Goal: Check status: Check status

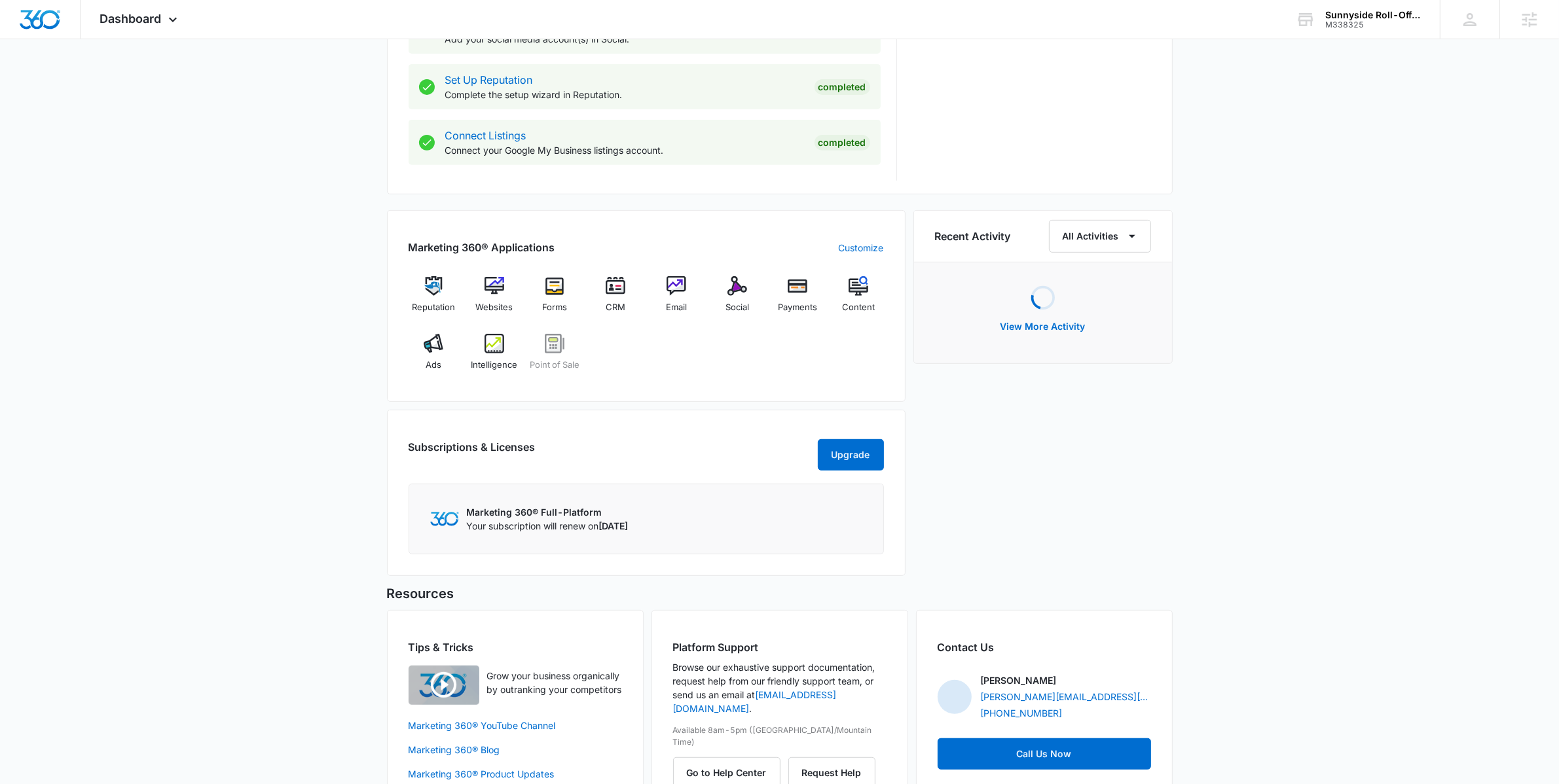
scroll to position [659, 0]
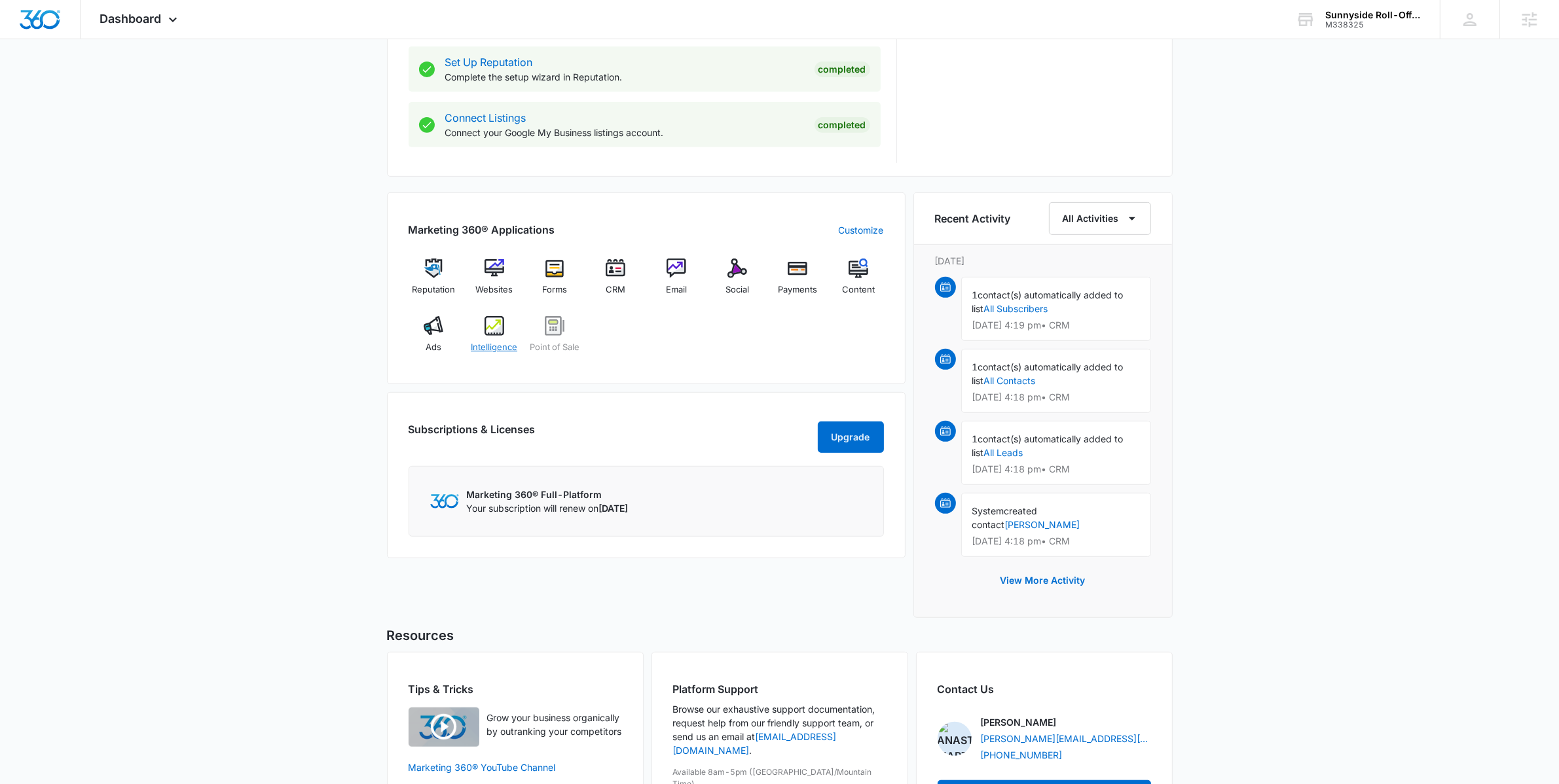
click at [492, 334] on img at bounding box center [494, 325] width 19 height 19
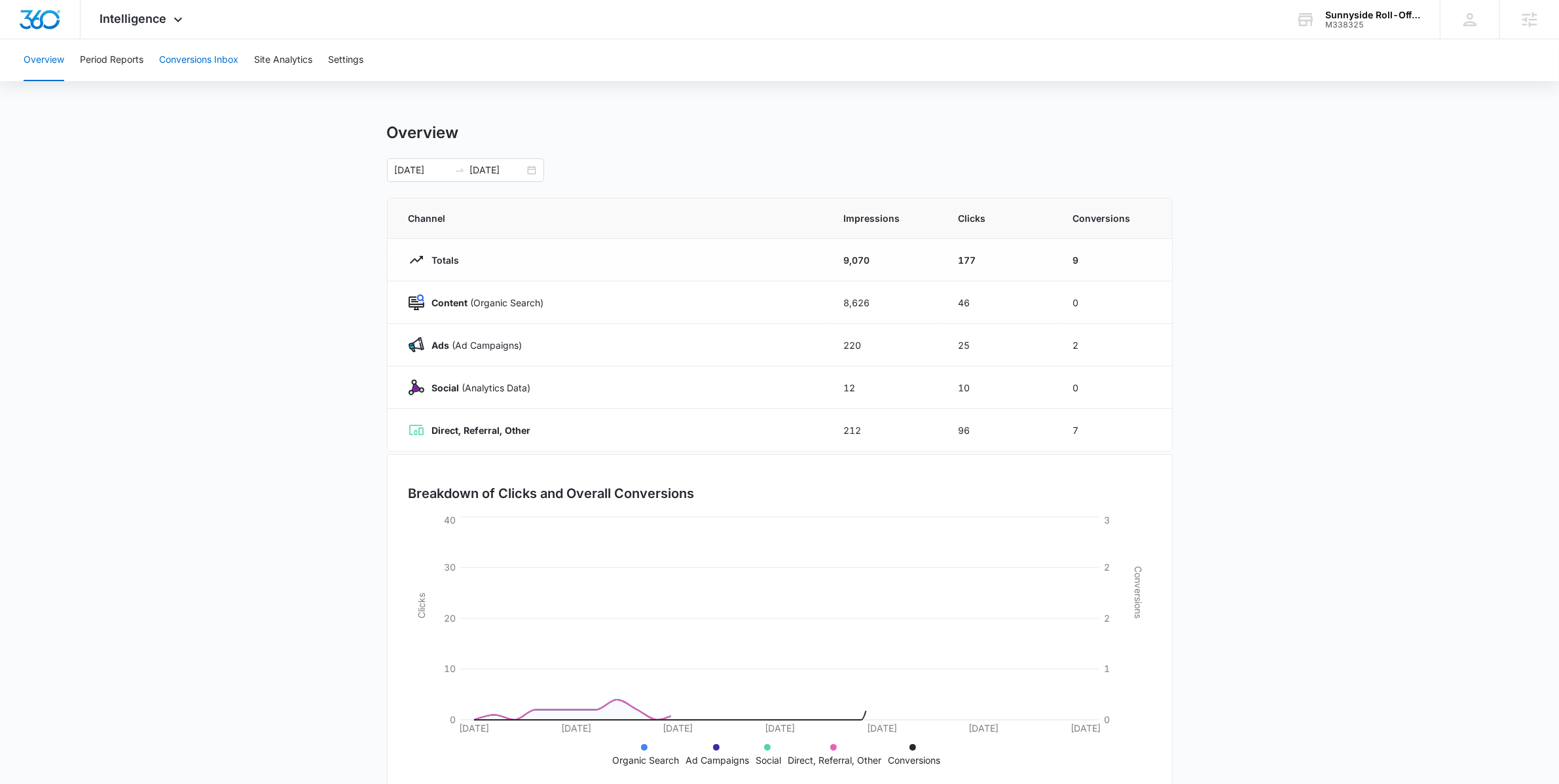
click at [225, 71] on button "Conversions Inbox" at bounding box center [198, 61] width 79 height 42
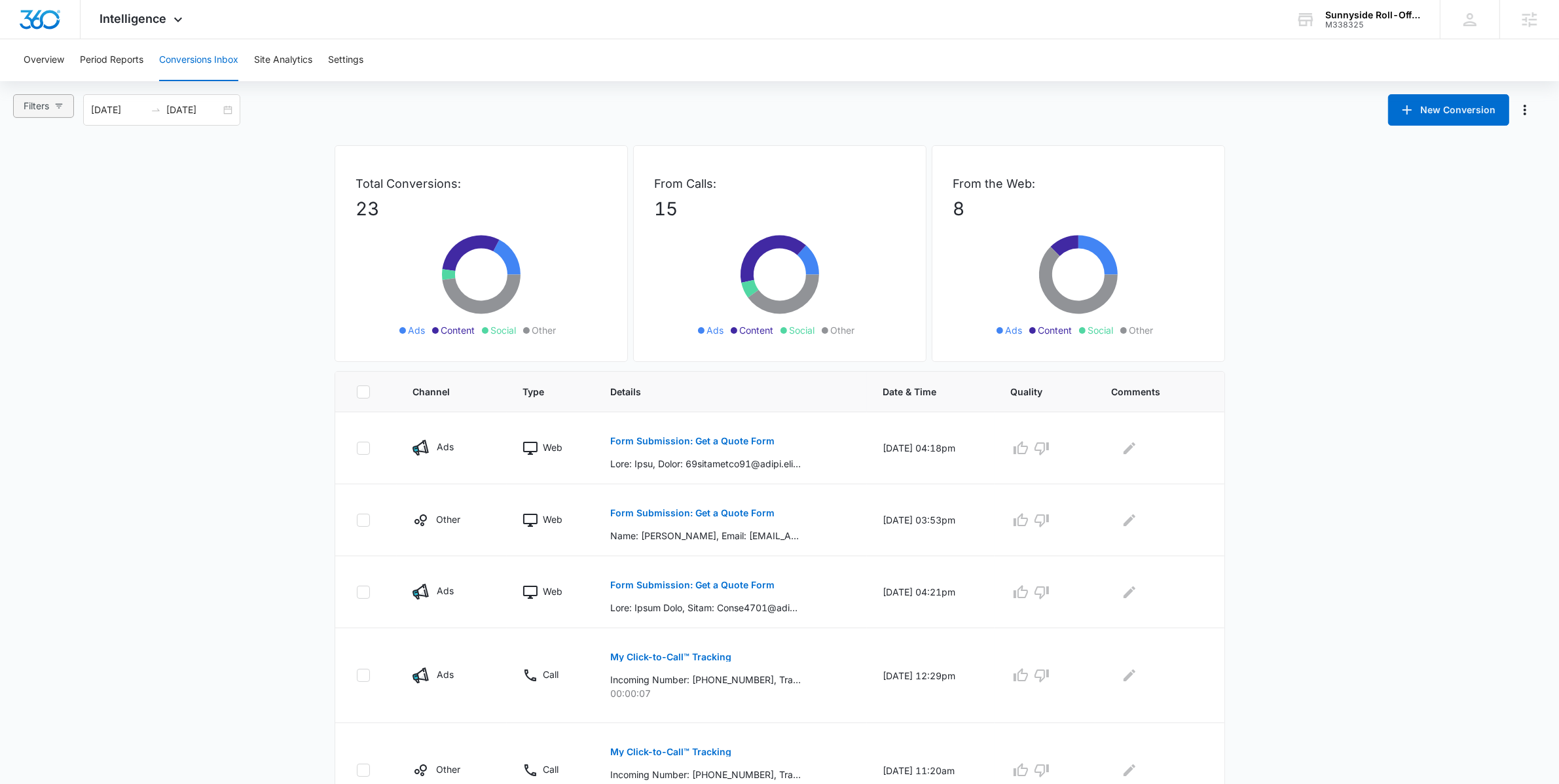
click at [61, 104] on icon "button" at bounding box center [59, 106] width 9 height 9
click at [57, 176] on span "Ads" at bounding box center [44, 175] width 27 height 11
click at [31, 176] on input "Ads" at bounding box center [25, 175] width 11 height 11
radio input "true"
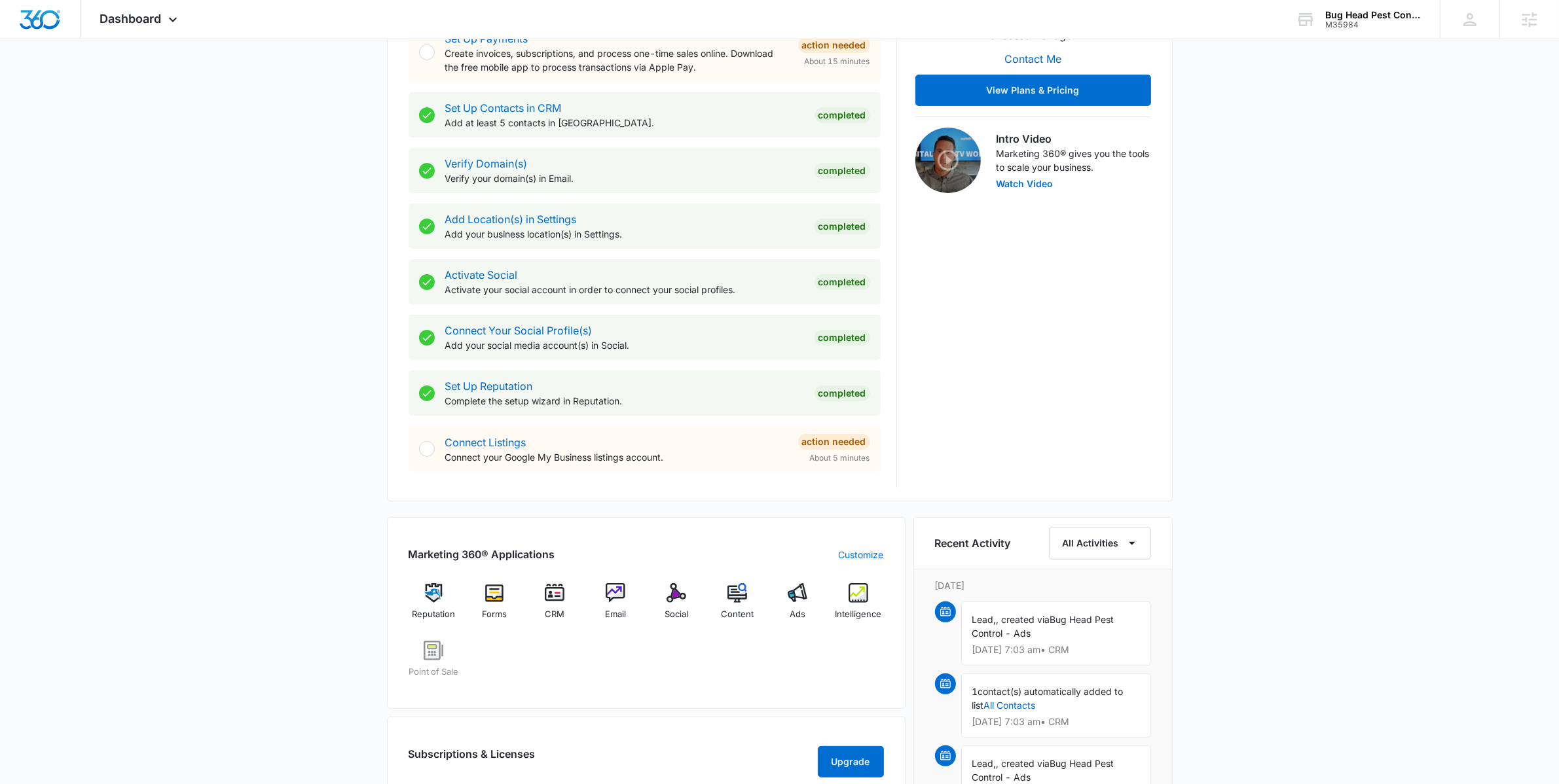
scroll to position [527, 0]
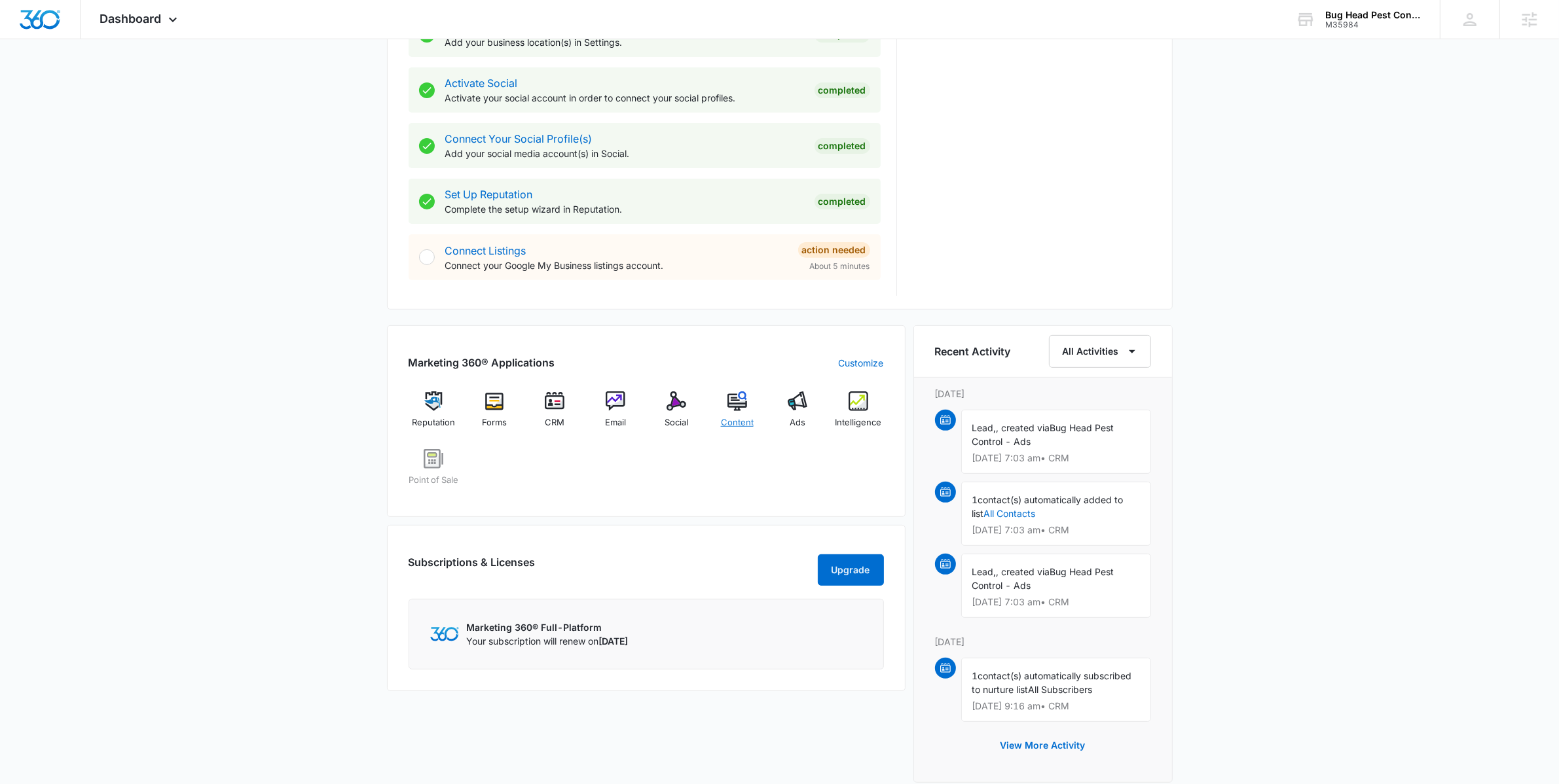
click at [747, 411] on div "Content" at bounding box center [736, 415] width 50 height 47
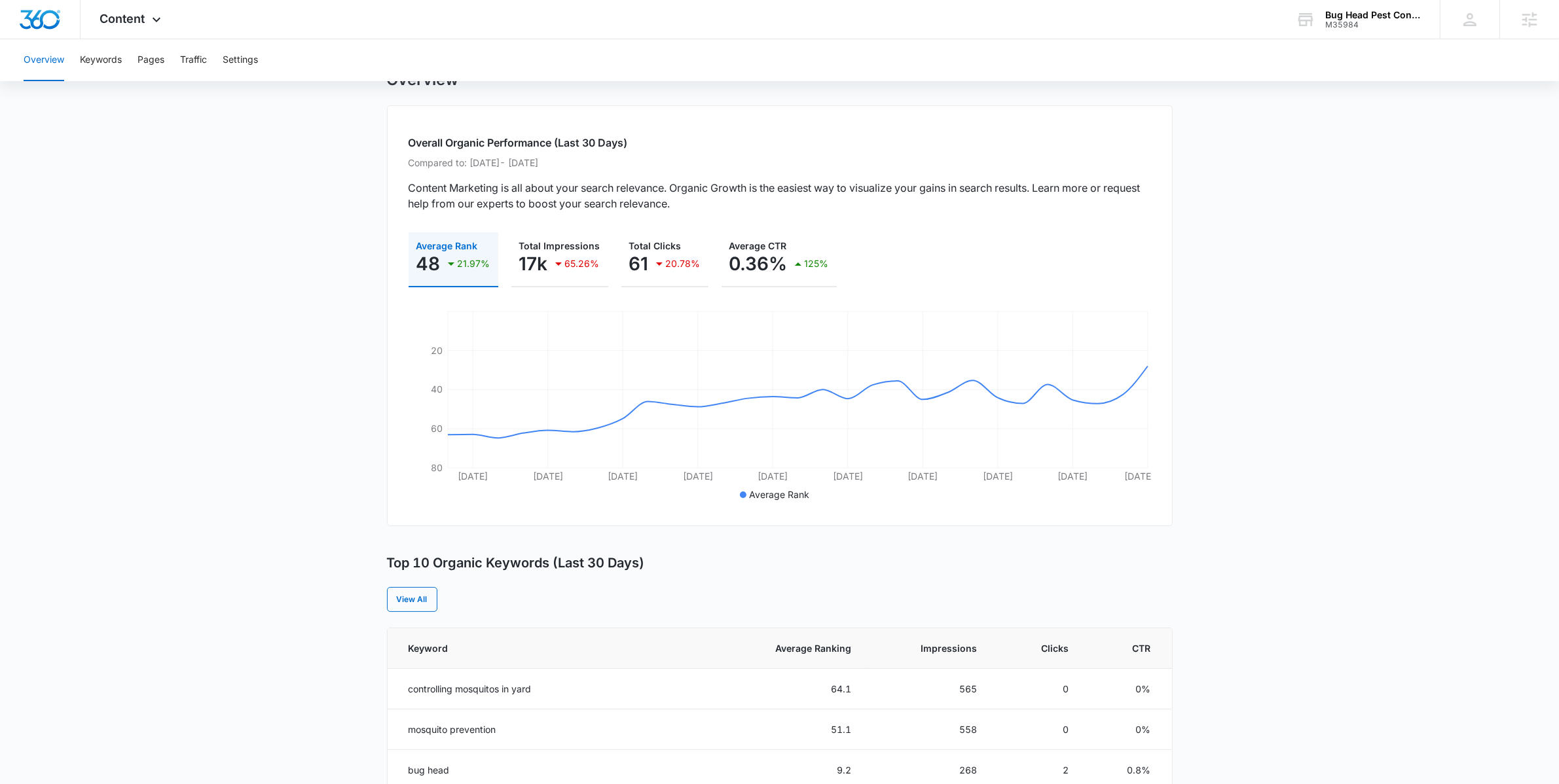
scroll to position [102, 0]
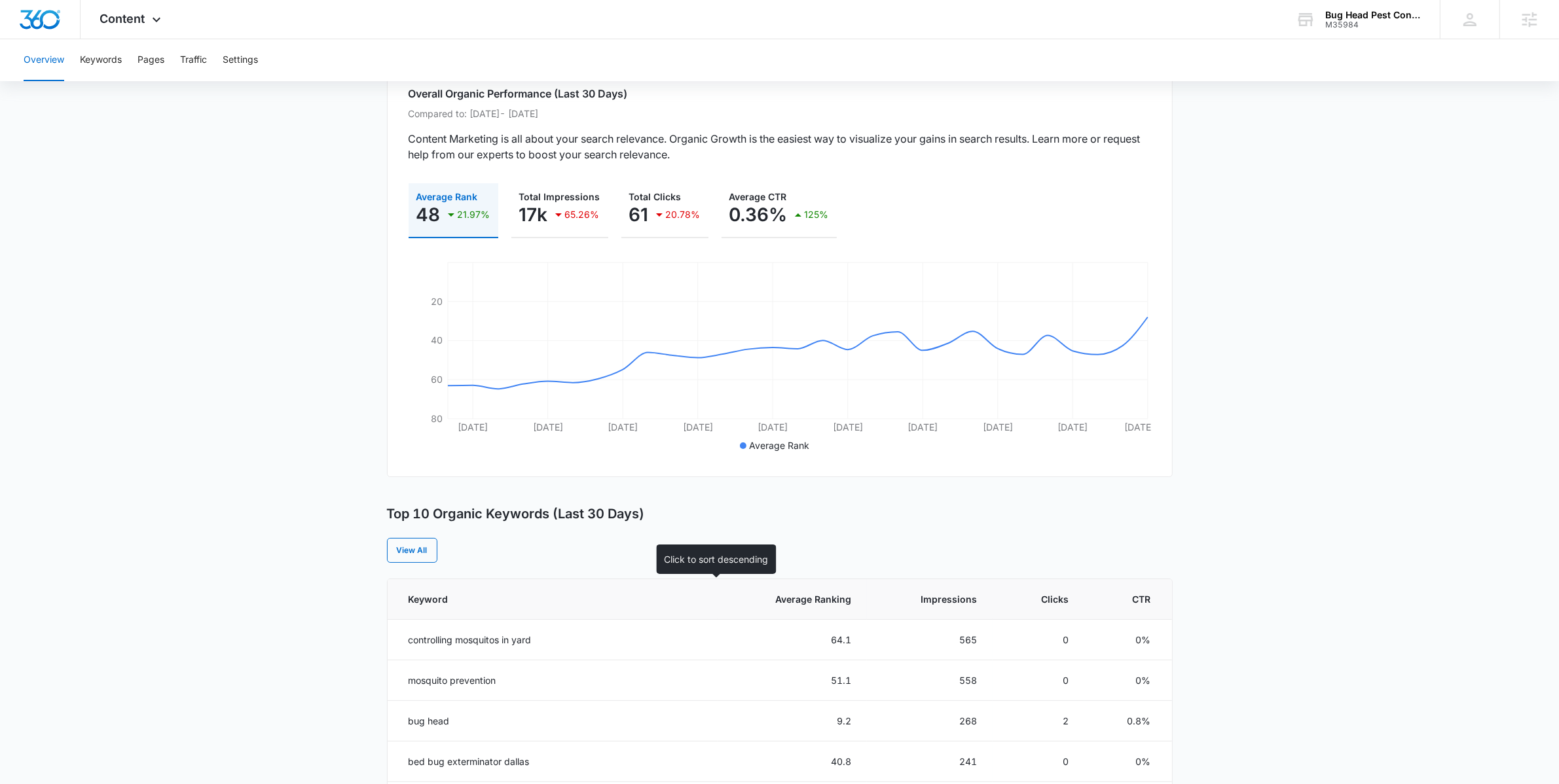
click at [732, 589] on th "Average Ranking" at bounding box center [792, 599] width 149 height 40
click at [130, 17] on span "Content" at bounding box center [122, 18] width 45 height 14
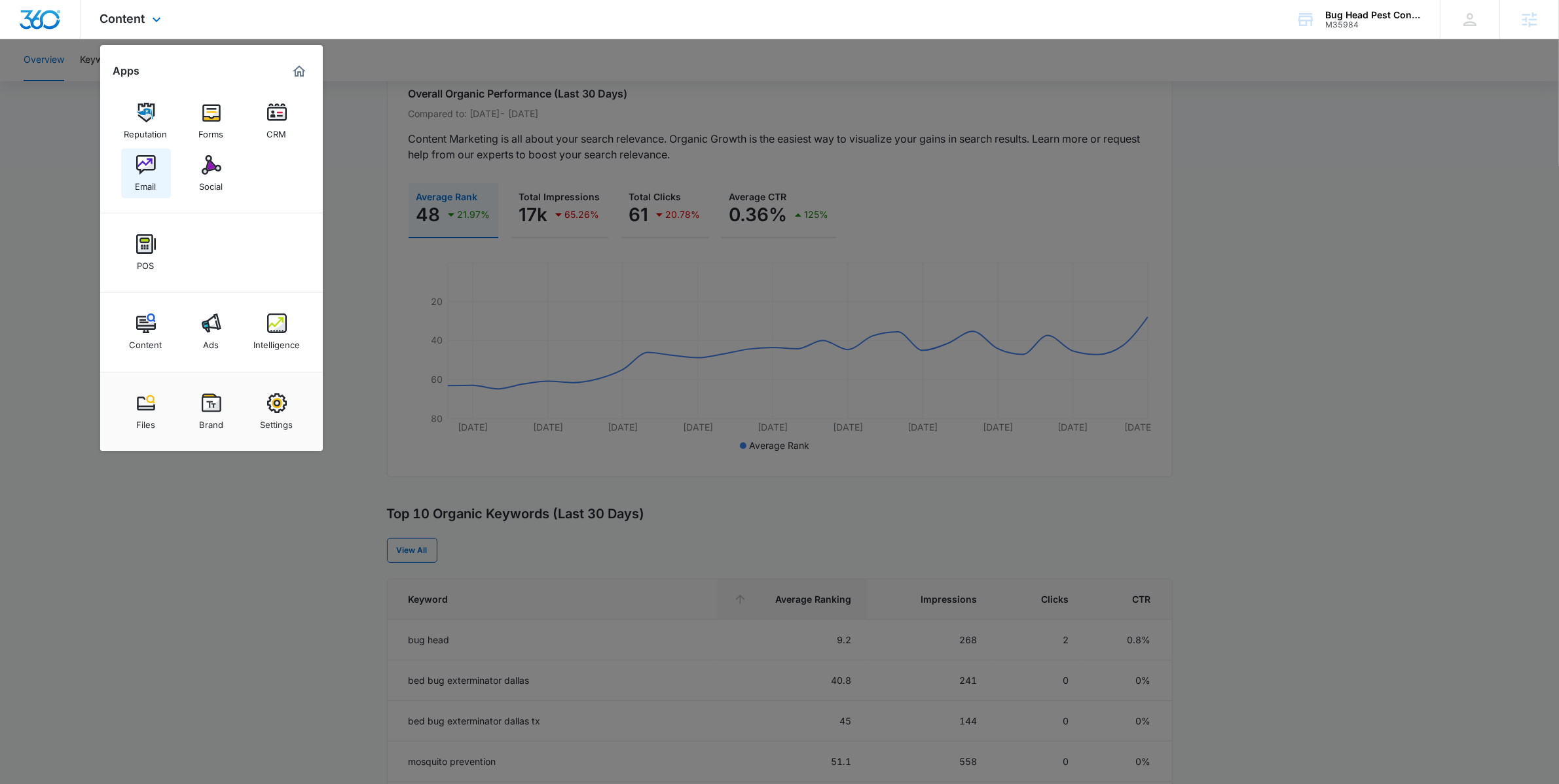
click at [154, 174] on img at bounding box center [146, 165] width 19 height 19
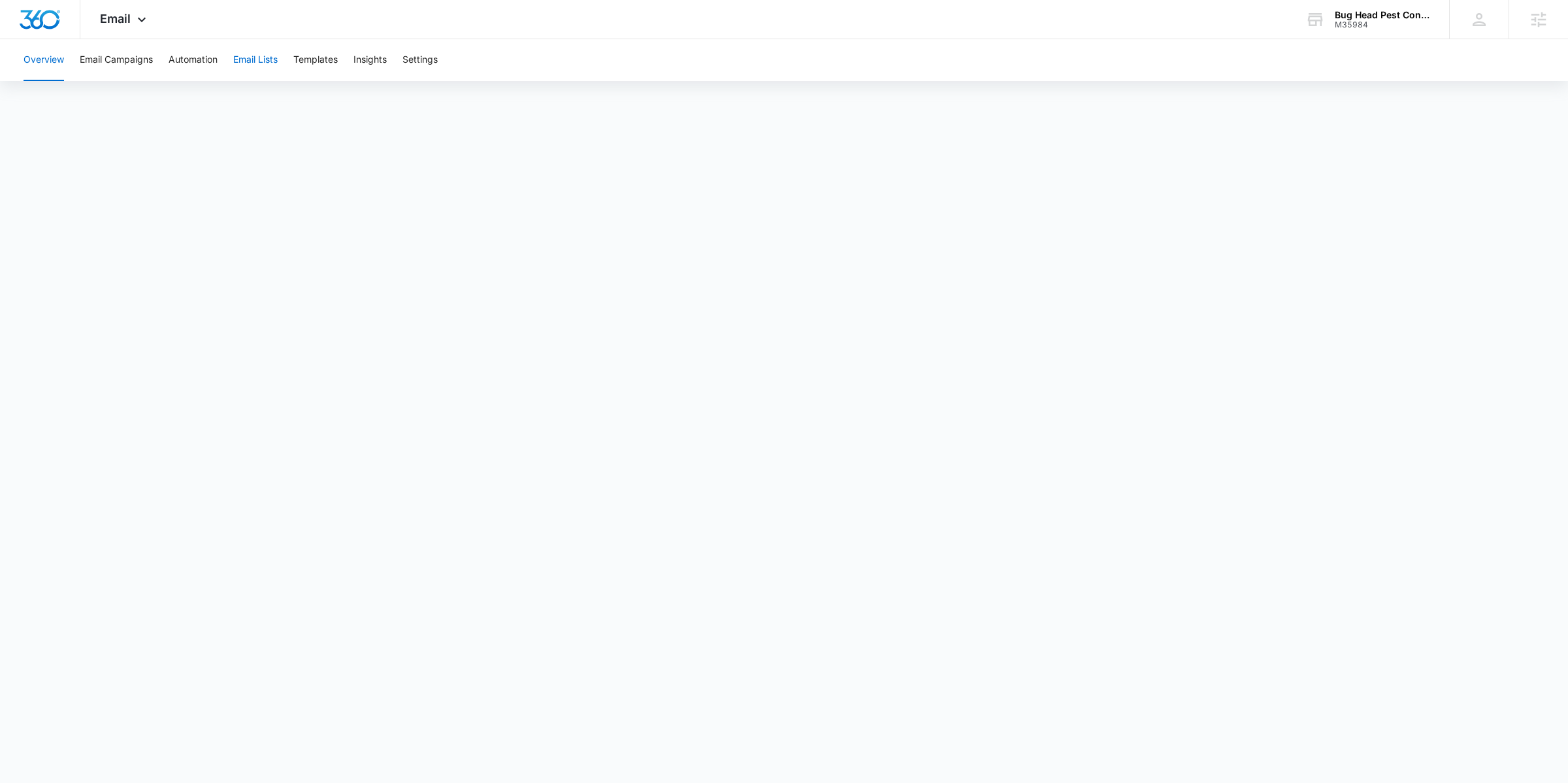
click at [278, 66] on button "Email Lists" at bounding box center [255, 60] width 45 height 42
click at [130, 17] on span "Email" at bounding box center [115, 18] width 31 height 14
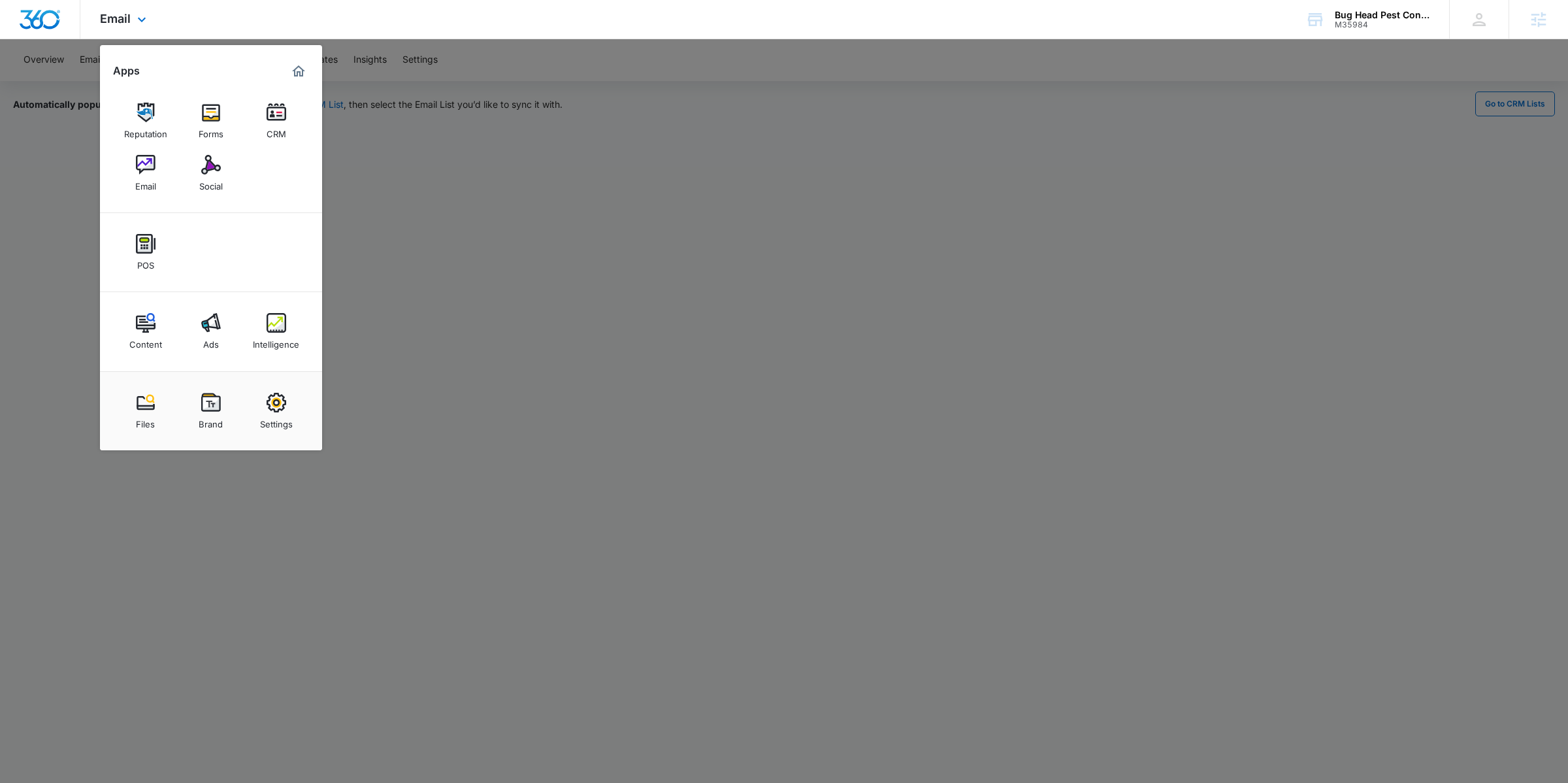
click at [302, 333] on div "Content Ads Intelligence" at bounding box center [211, 332] width 222 height 79
click at [288, 335] on div "Intelligence" at bounding box center [276, 341] width 46 height 17
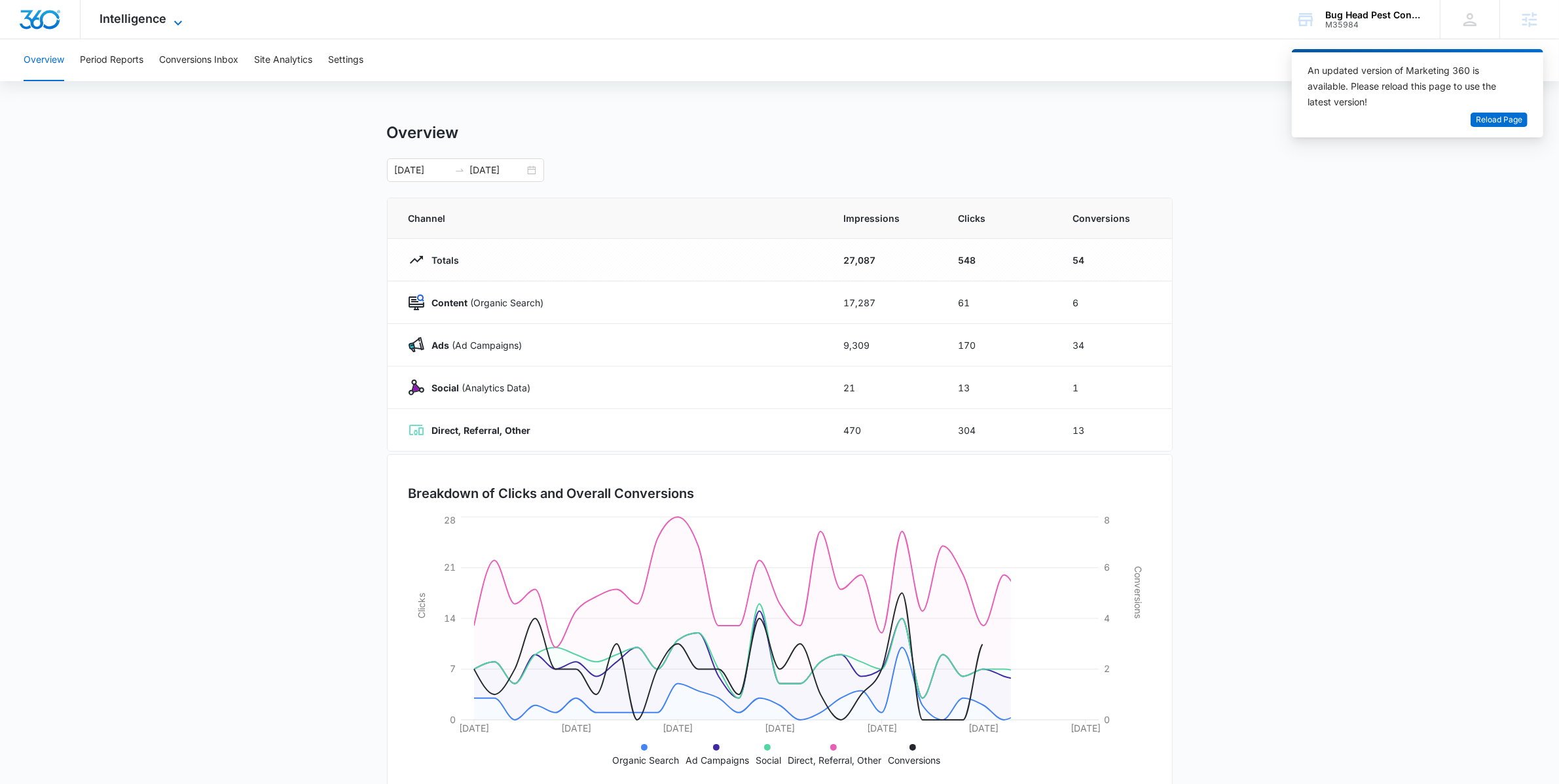
click at [154, 23] on span "Intelligence" at bounding box center [133, 18] width 67 height 14
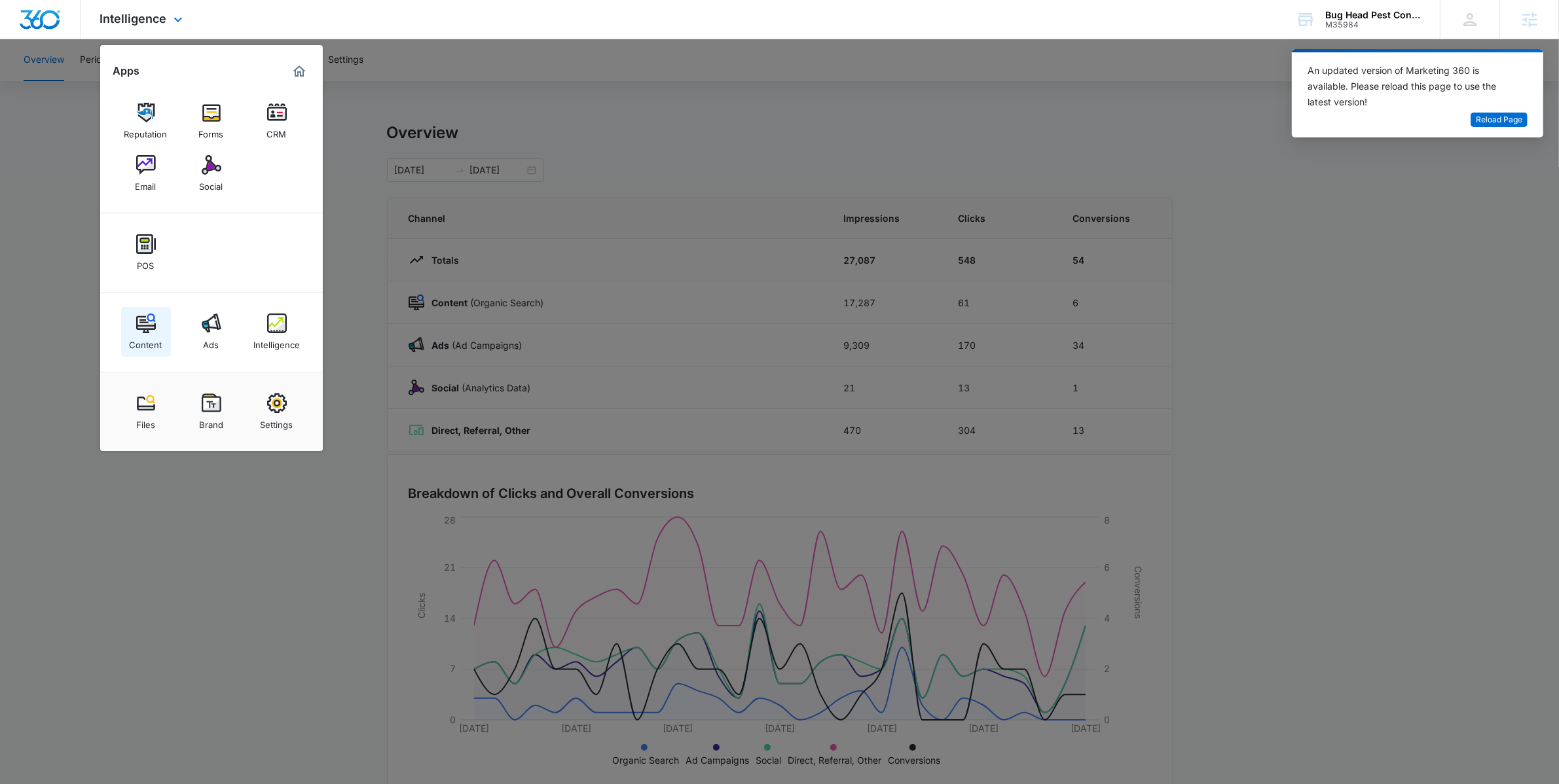
click at [159, 329] on link "Content" at bounding box center [146, 331] width 50 height 50
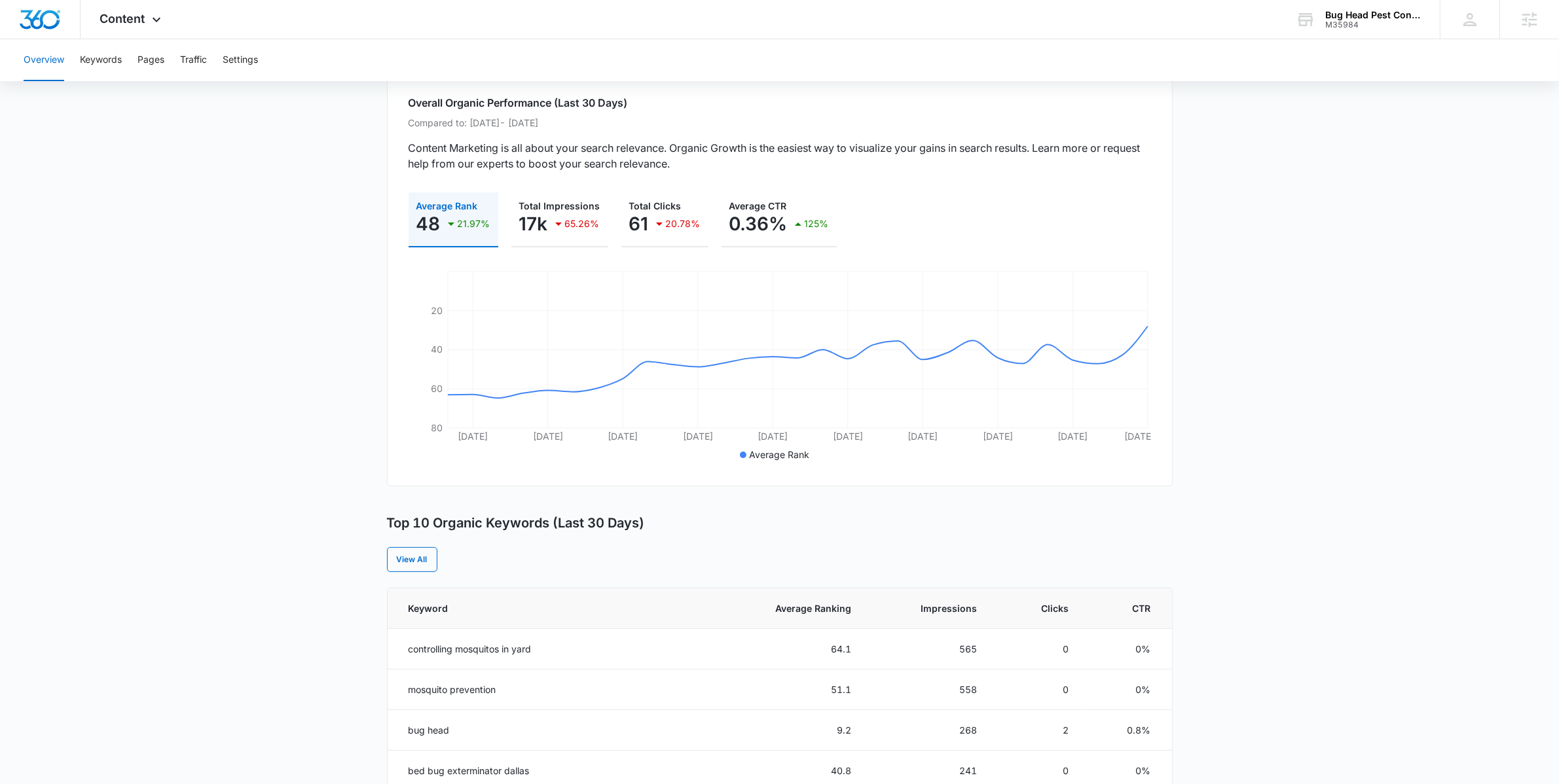
scroll to position [111, 0]
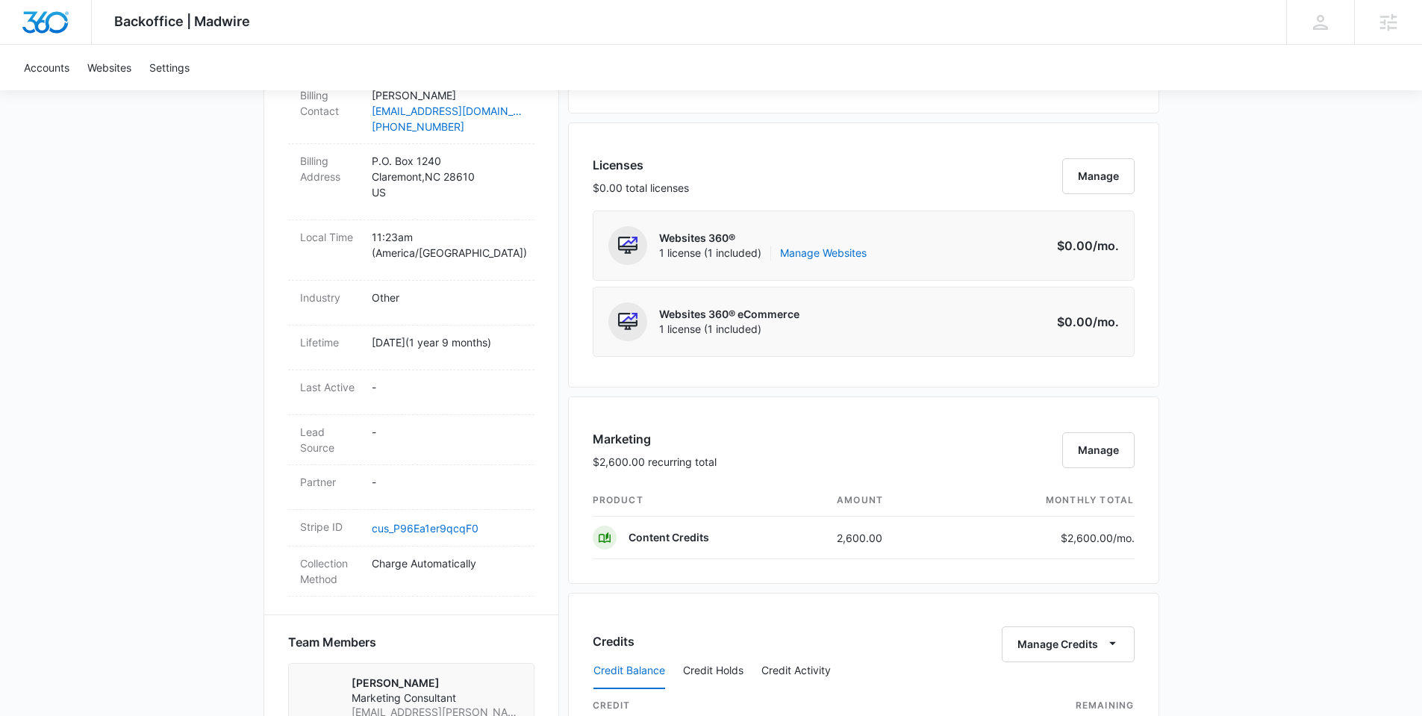
scroll to position [760, 0]
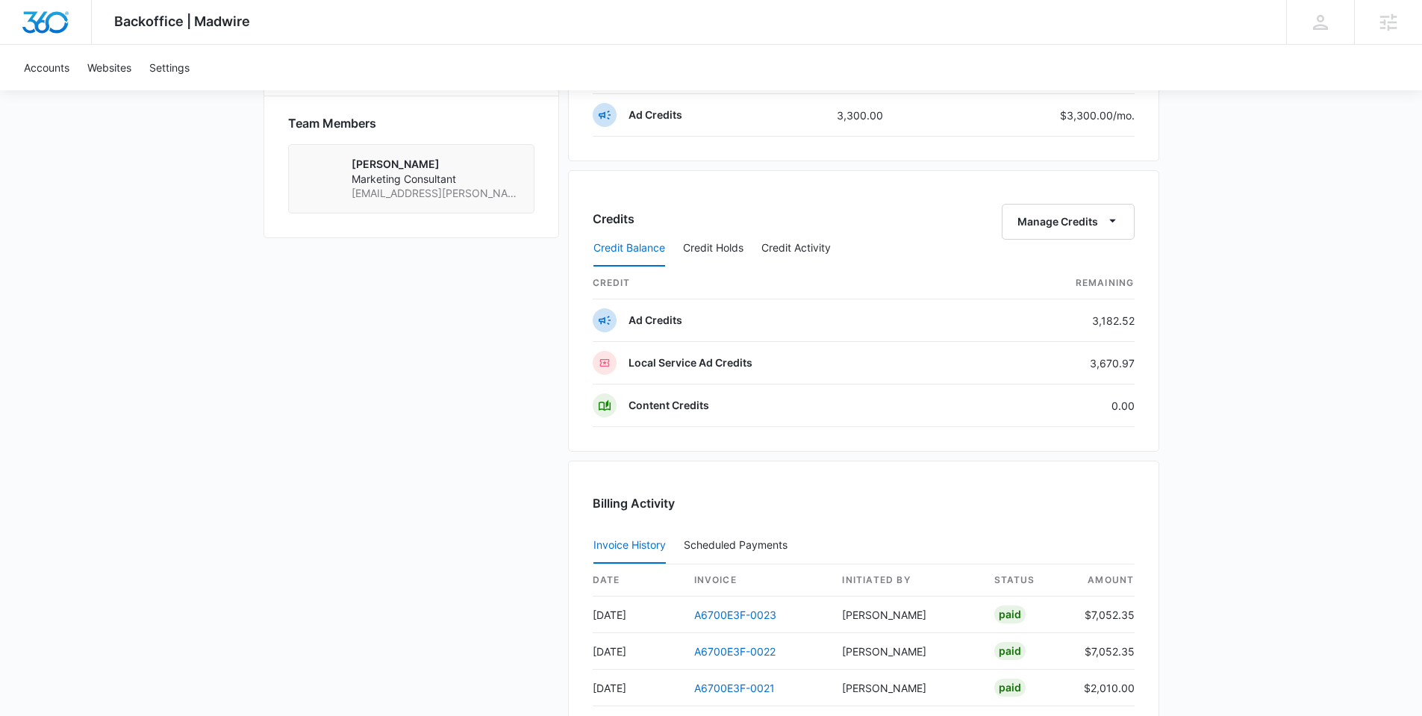
scroll to position [1083, 0]
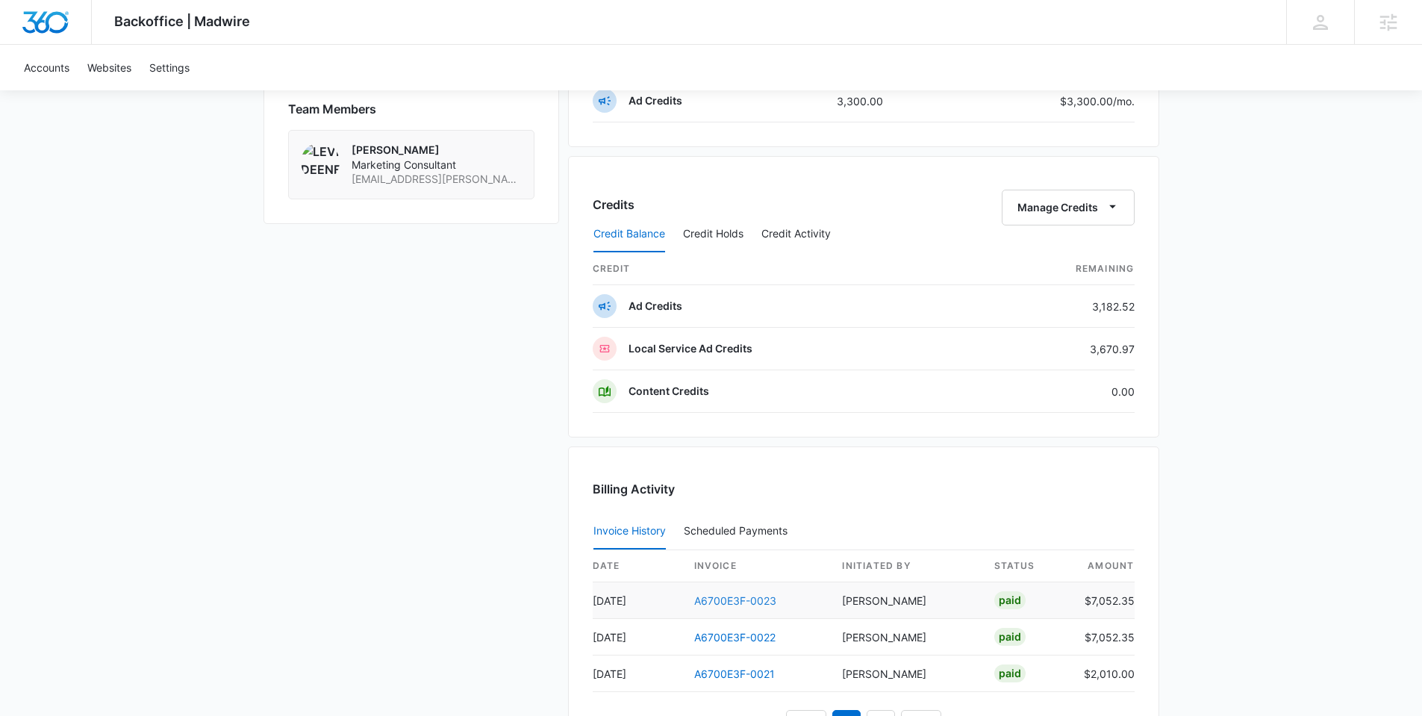
click at [736, 601] on link "A6700E3F-0023" at bounding box center [735, 600] width 82 height 13
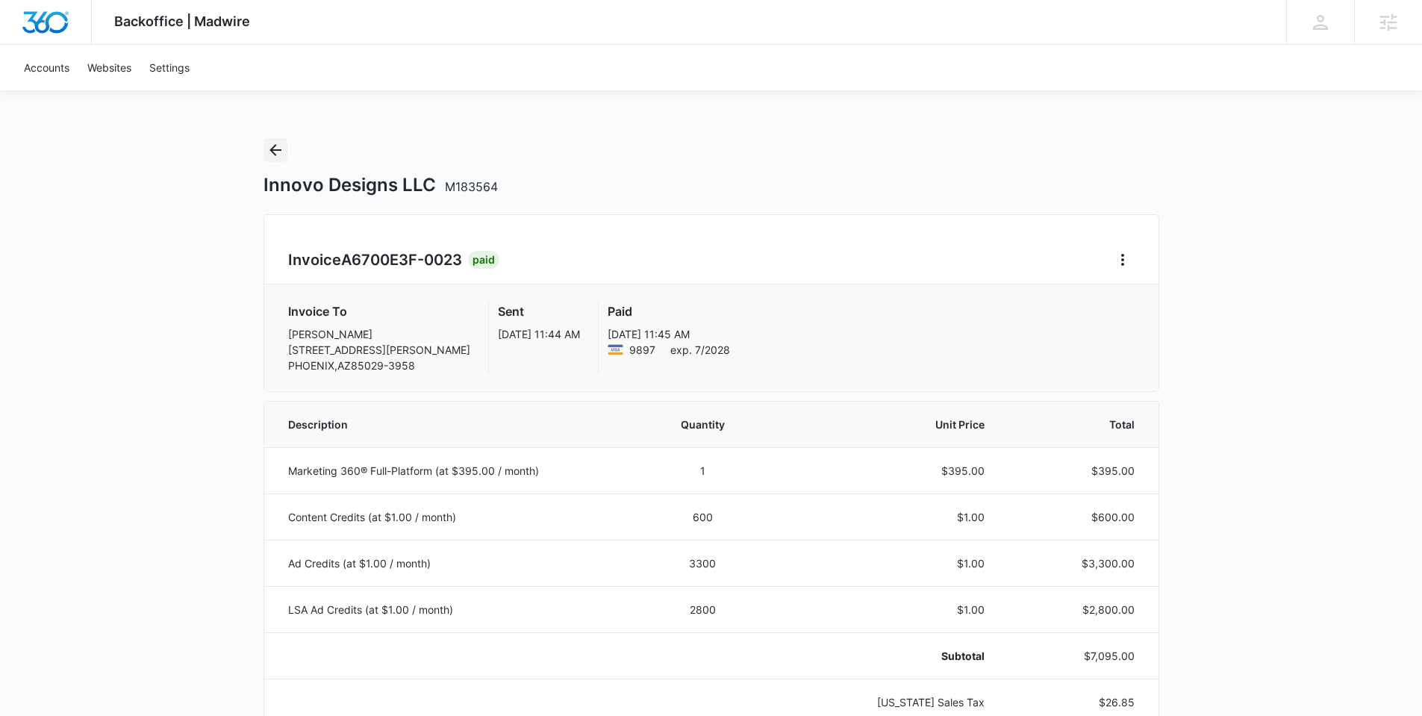
click at [284, 148] on icon "Back" at bounding box center [275, 150] width 18 height 18
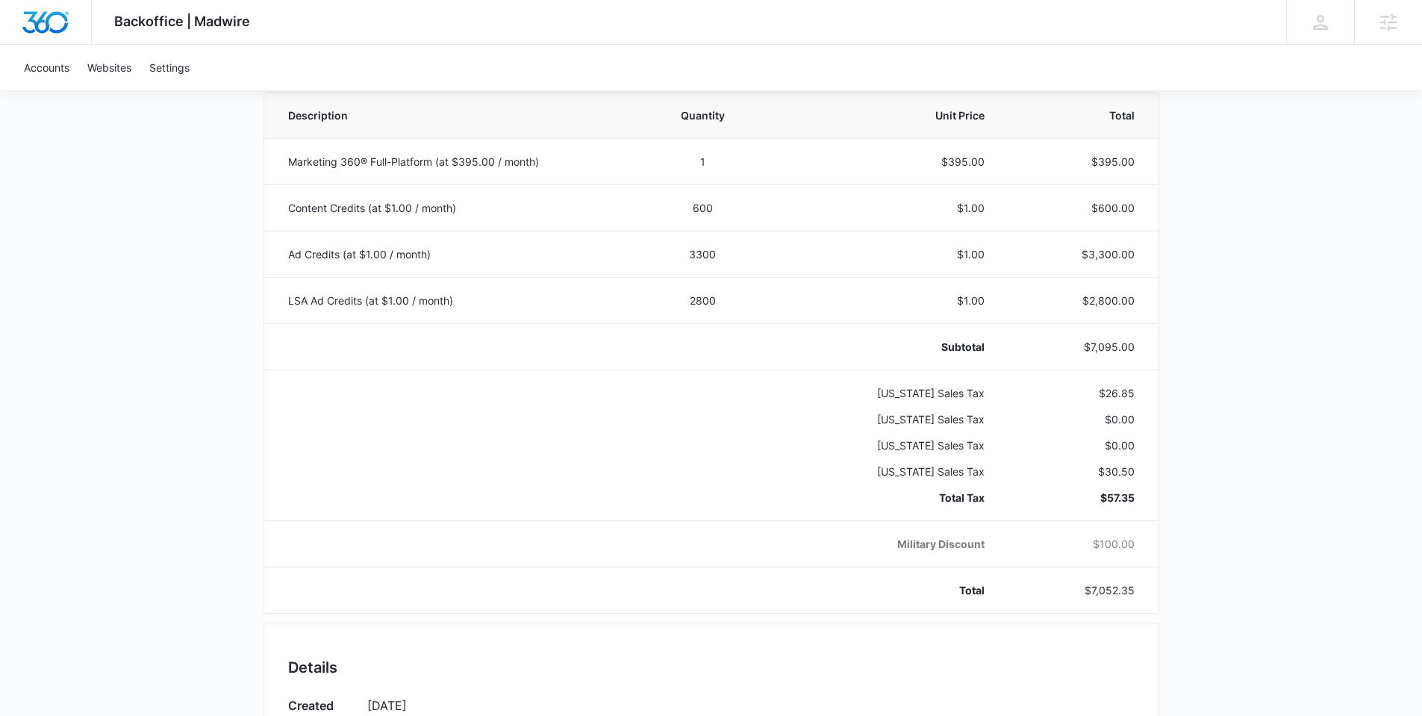
scroll to position [308, 0]
